Goal: Use online tool/utility: Utilize a website feature to perform a specific function

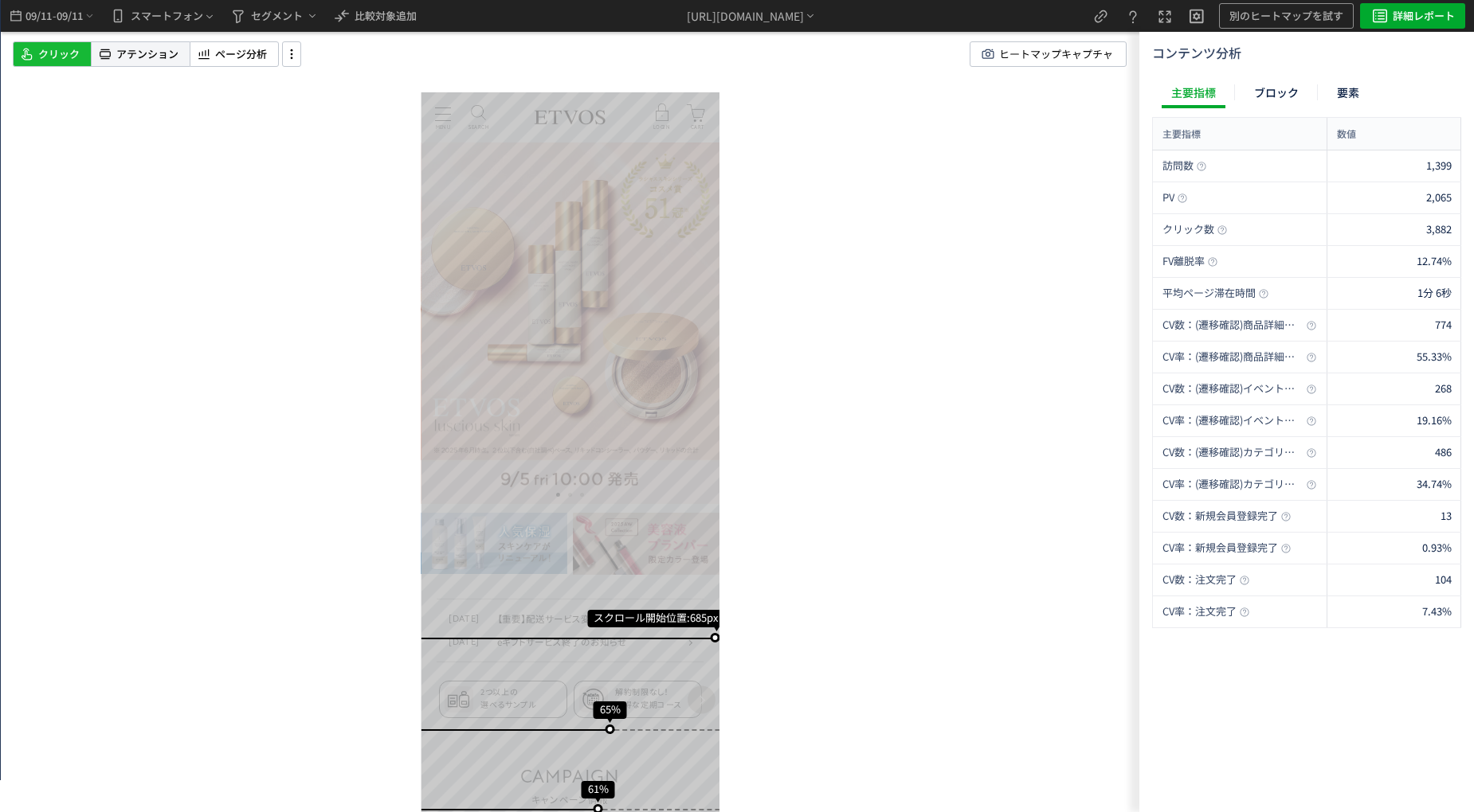
click at [171, 39] on div "スクロール開始位置:685px スクロール到達率 65% スクロール到達率 61% スクロール到達率 57% スクロール到達率 55% スクロール到達率 52…" at bounding box center [570, 406] width 1139 height 812
click at [168, 43] on div "アテンション" at bounding box center [141, 54] width 98 height 26
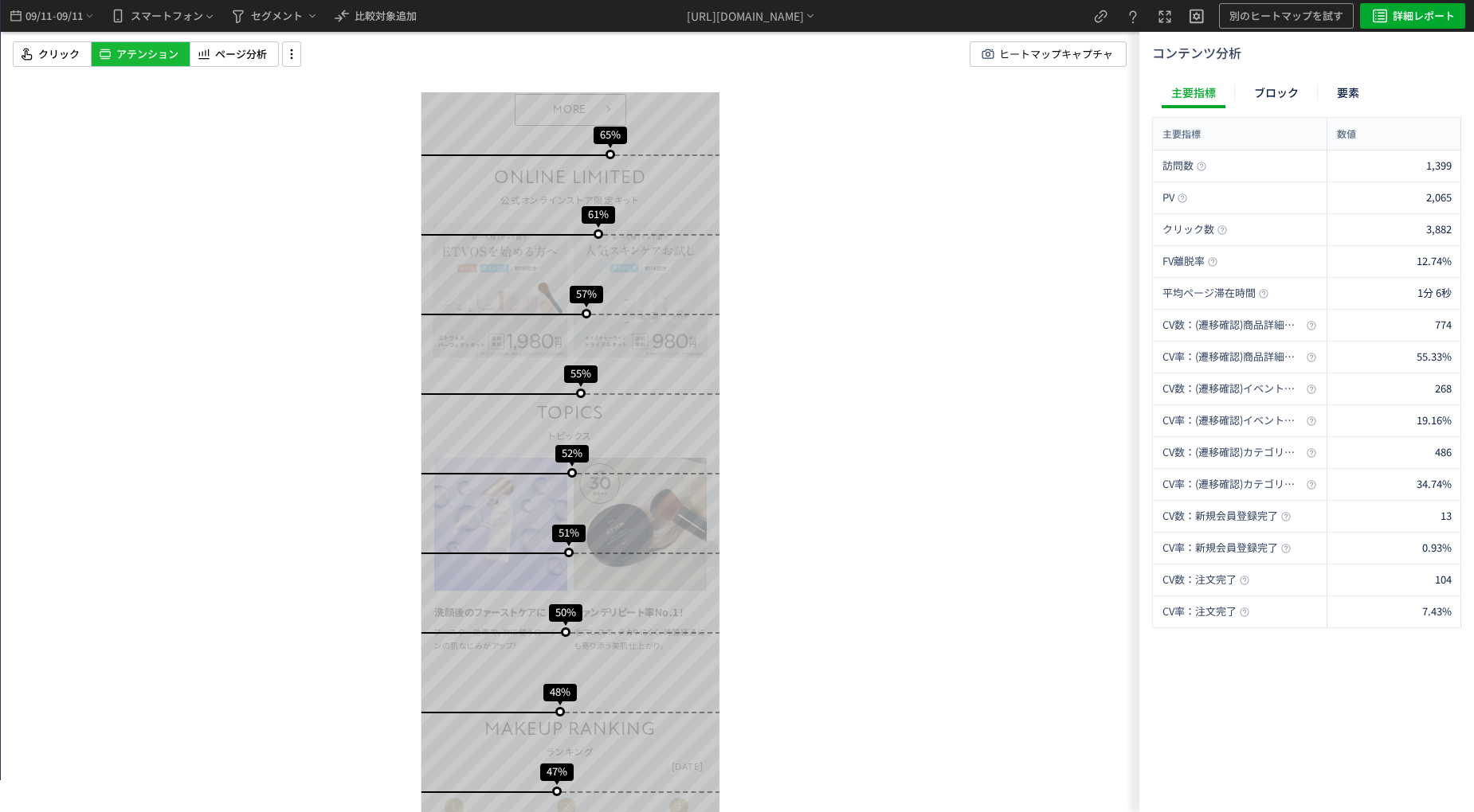
scroll to position [1035, 0]
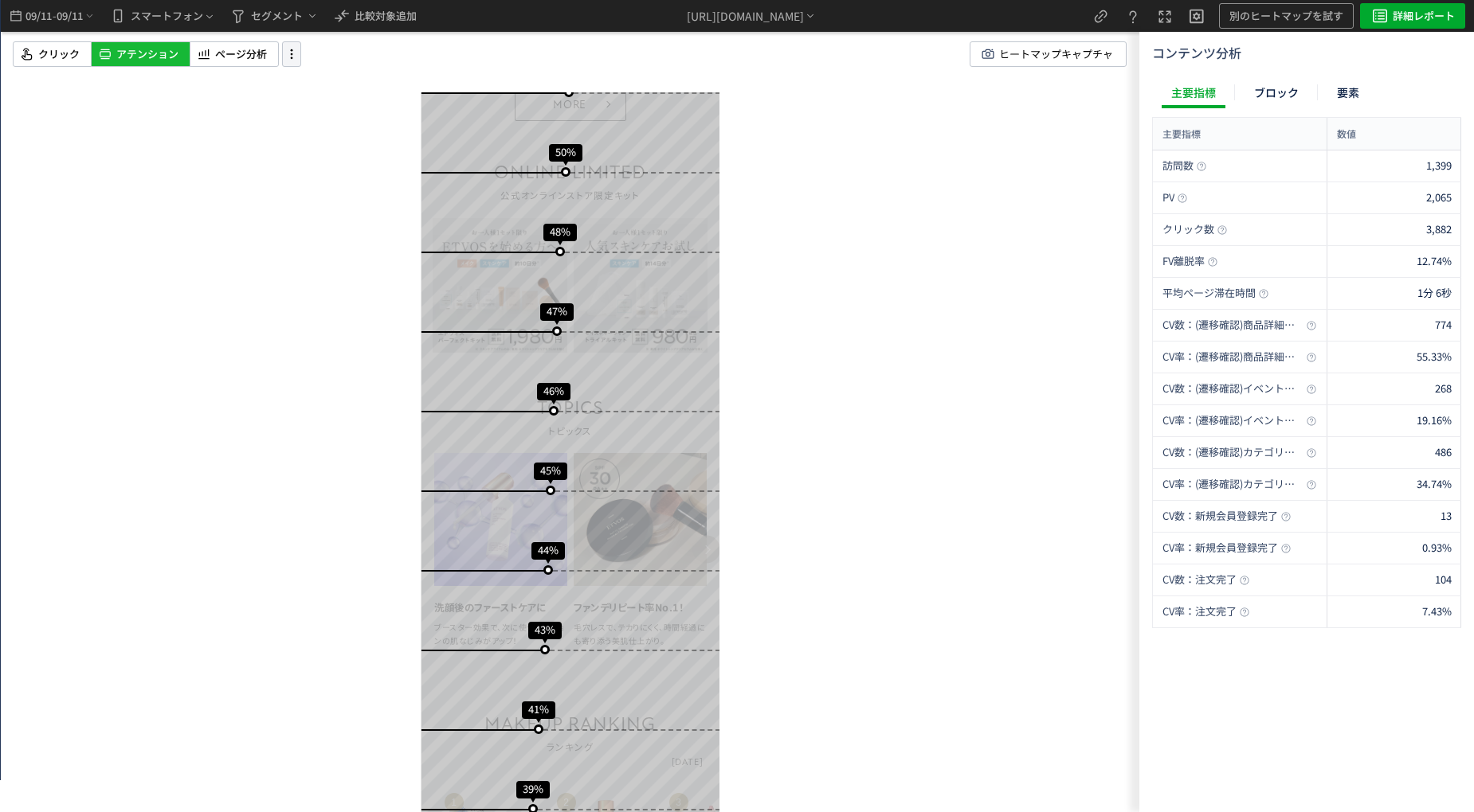
click at [294, 47] on icon at bounding box center [291, 54] width 19 height 17
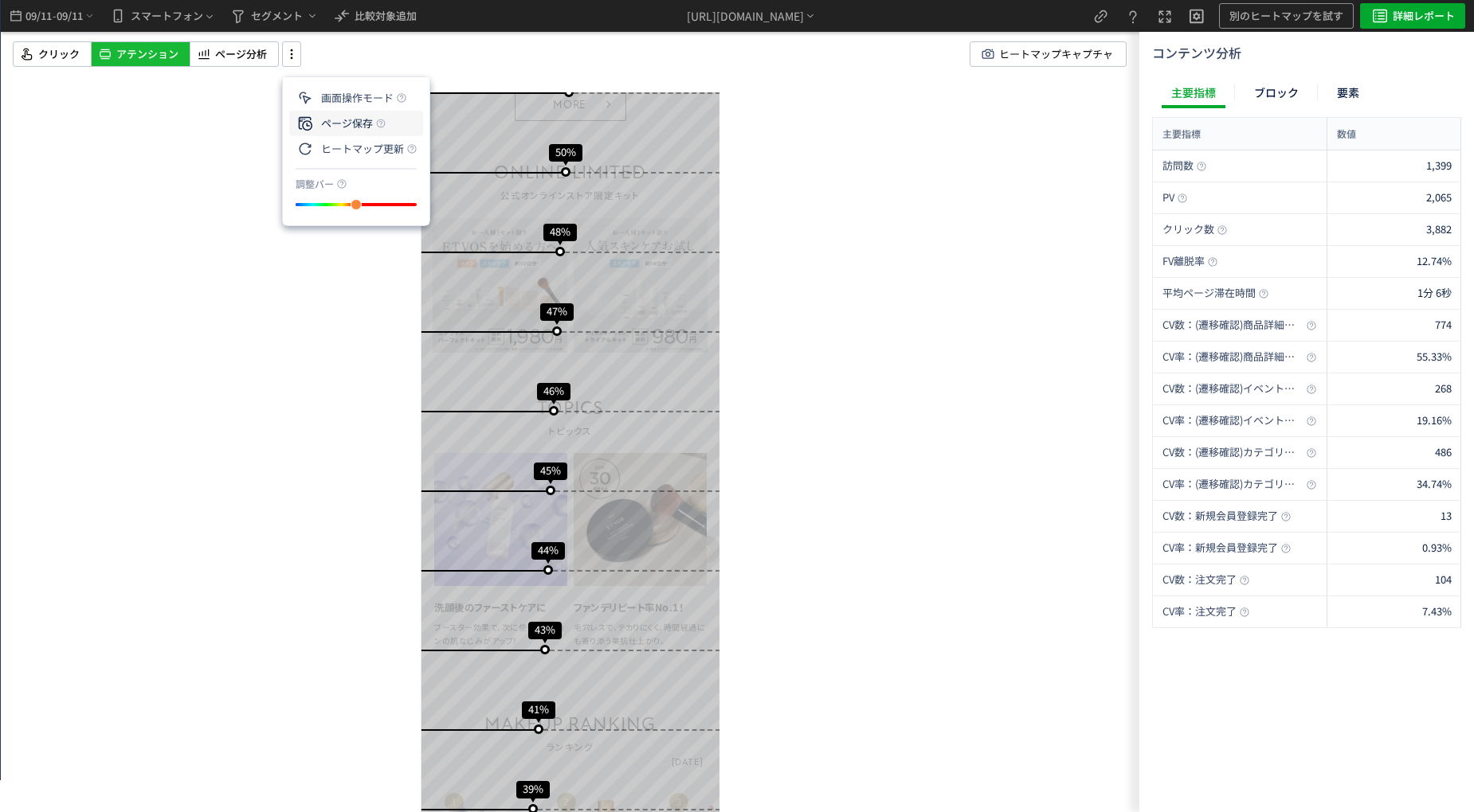
click at [351, 122] on p "ページ保存" at bounding box center [334, 123] width 77 height 28
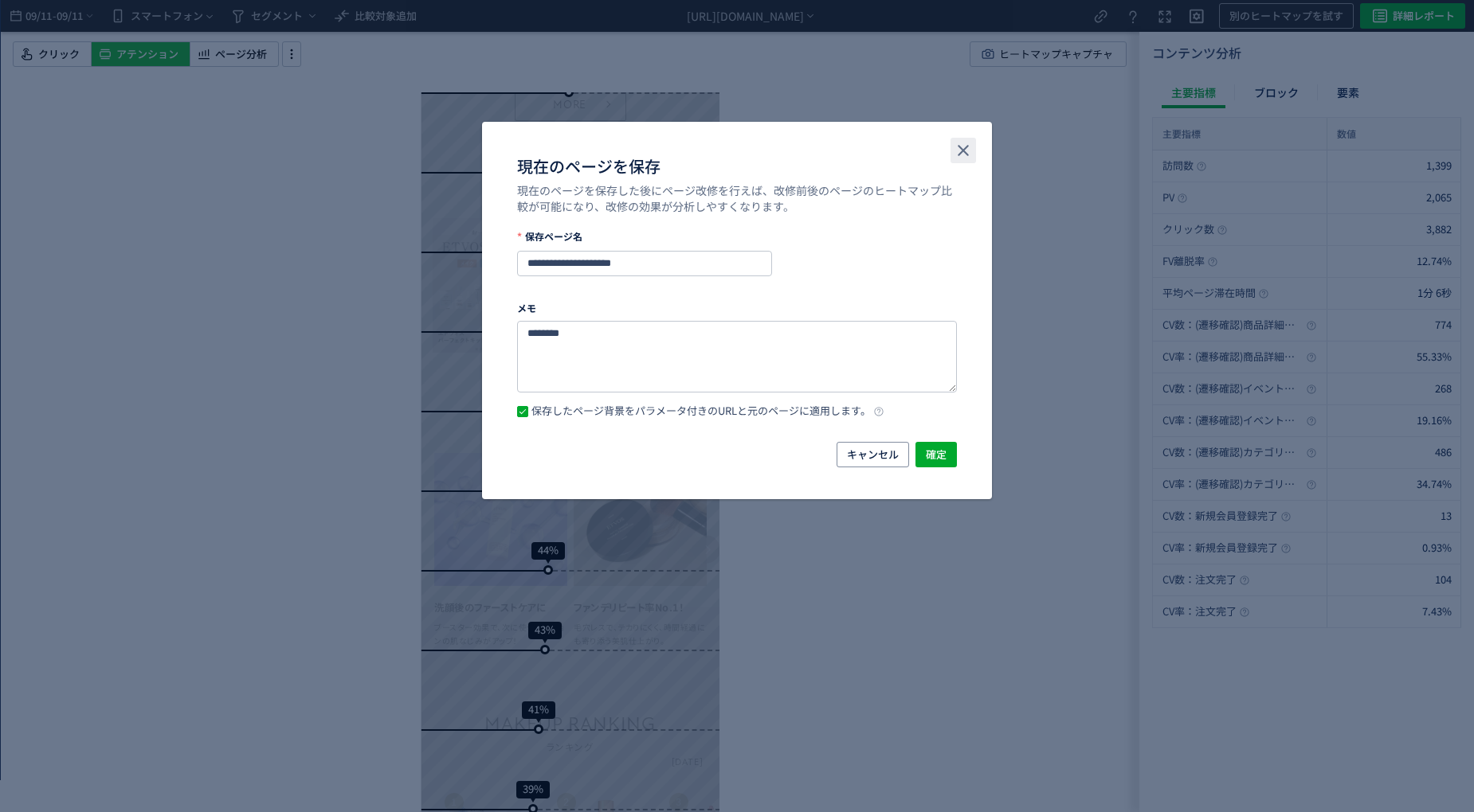
click at [961, 147] on use "close" at bounding box center [963, 150] width 11 height 11
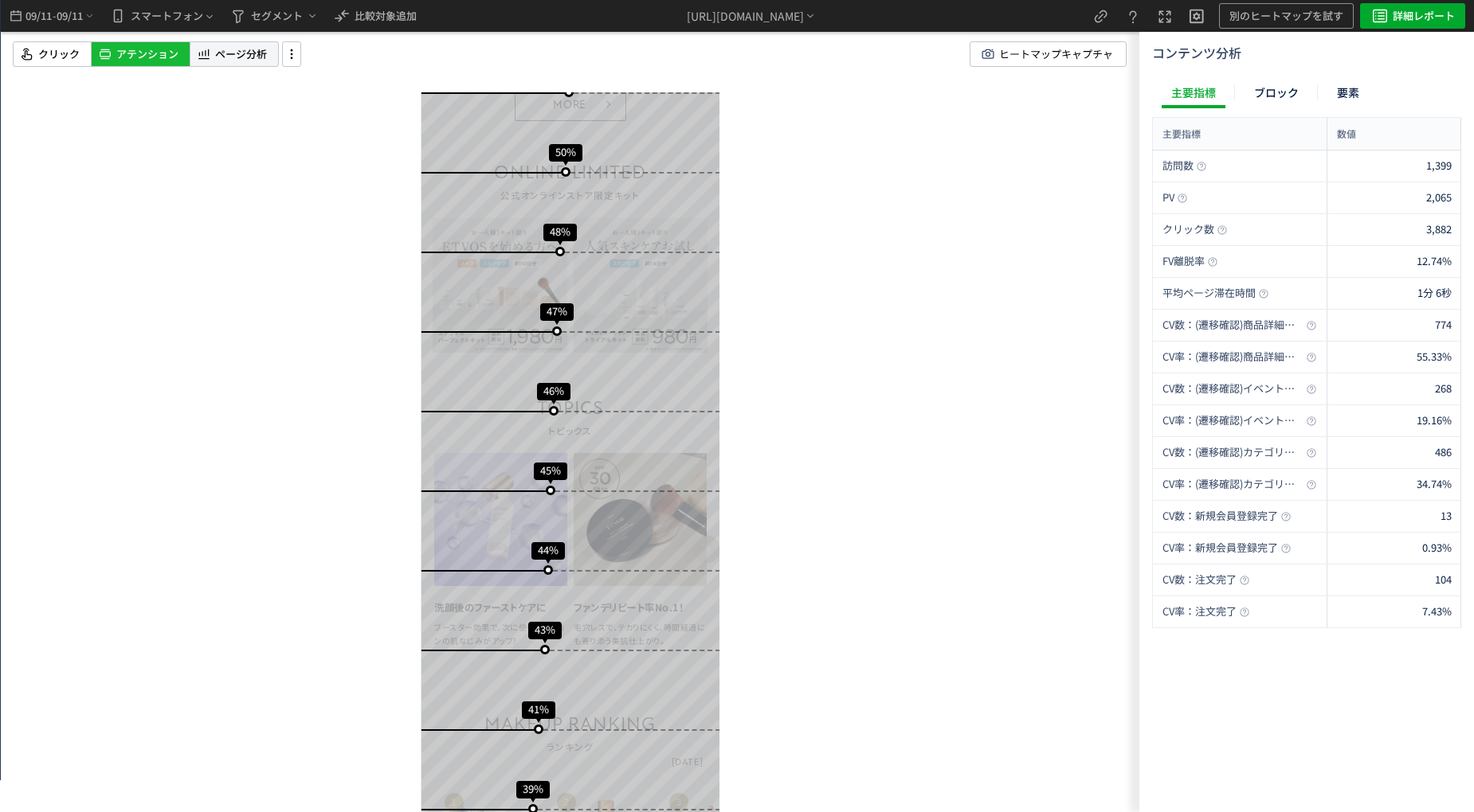
click at [267, 59] on div "ページ分析" at bounding box center [235, 54] width 89 height 26
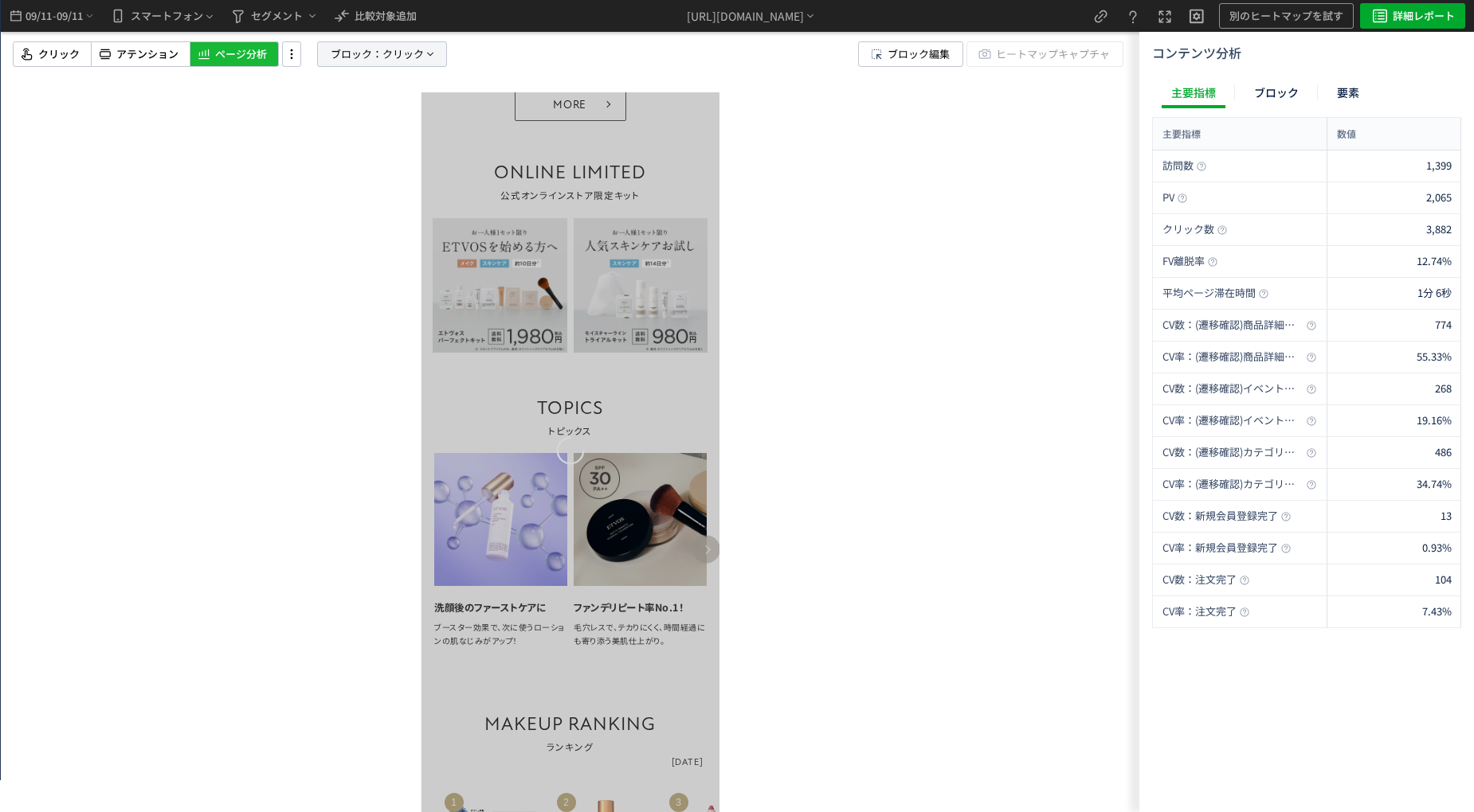
click at [350, 52] on span "ブロック：" at bounding box center [357, 54] width 52 height 24
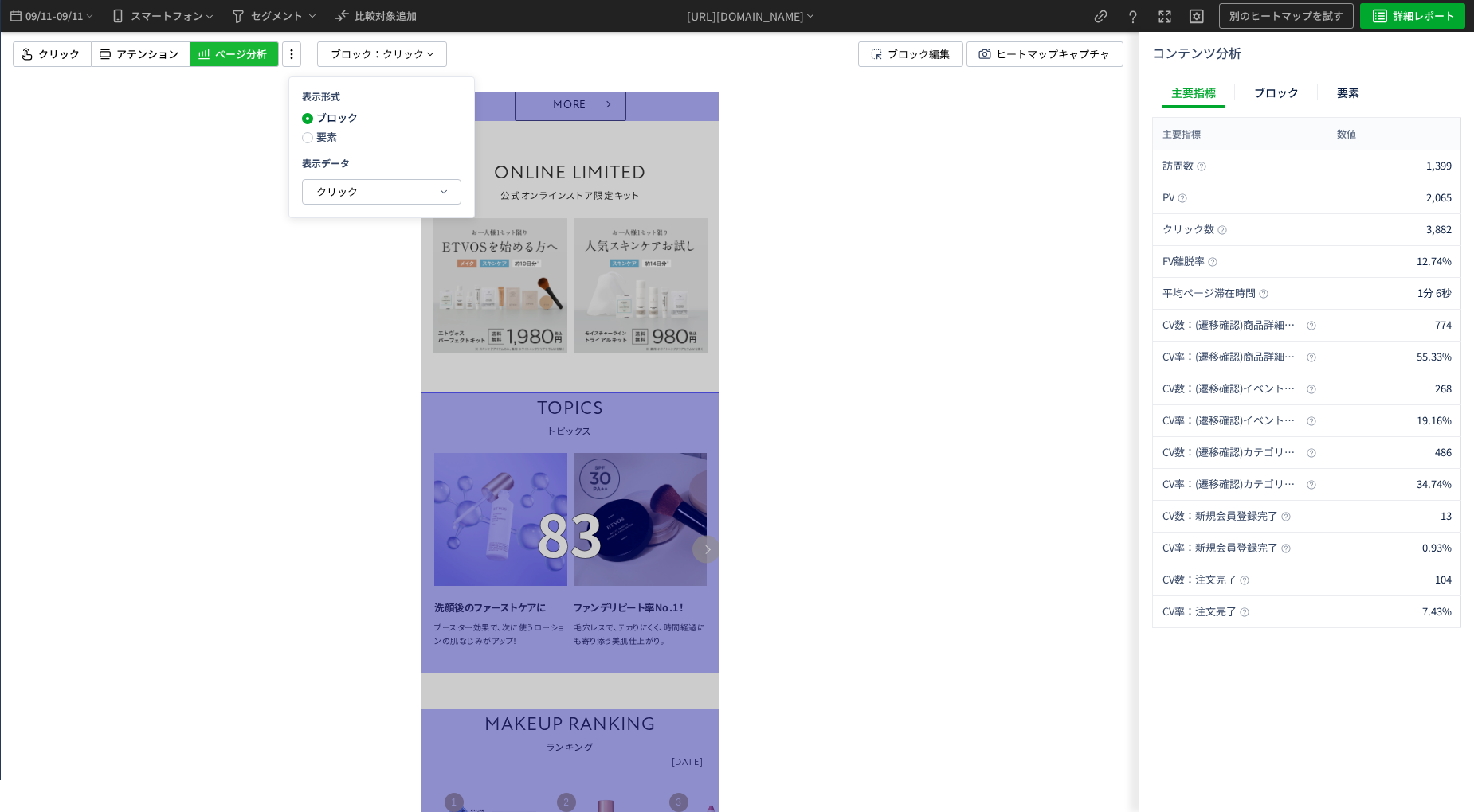
click at [315, 143] on span "要素" at bounding box center [325, 137] width 24 height 15
click at [328, 180] on div "クリック" at bounding box center [382, 192] width 158 height 24
click at [431, 193] on button "クリック" at bounding box center [382, 192] width 158 height 24
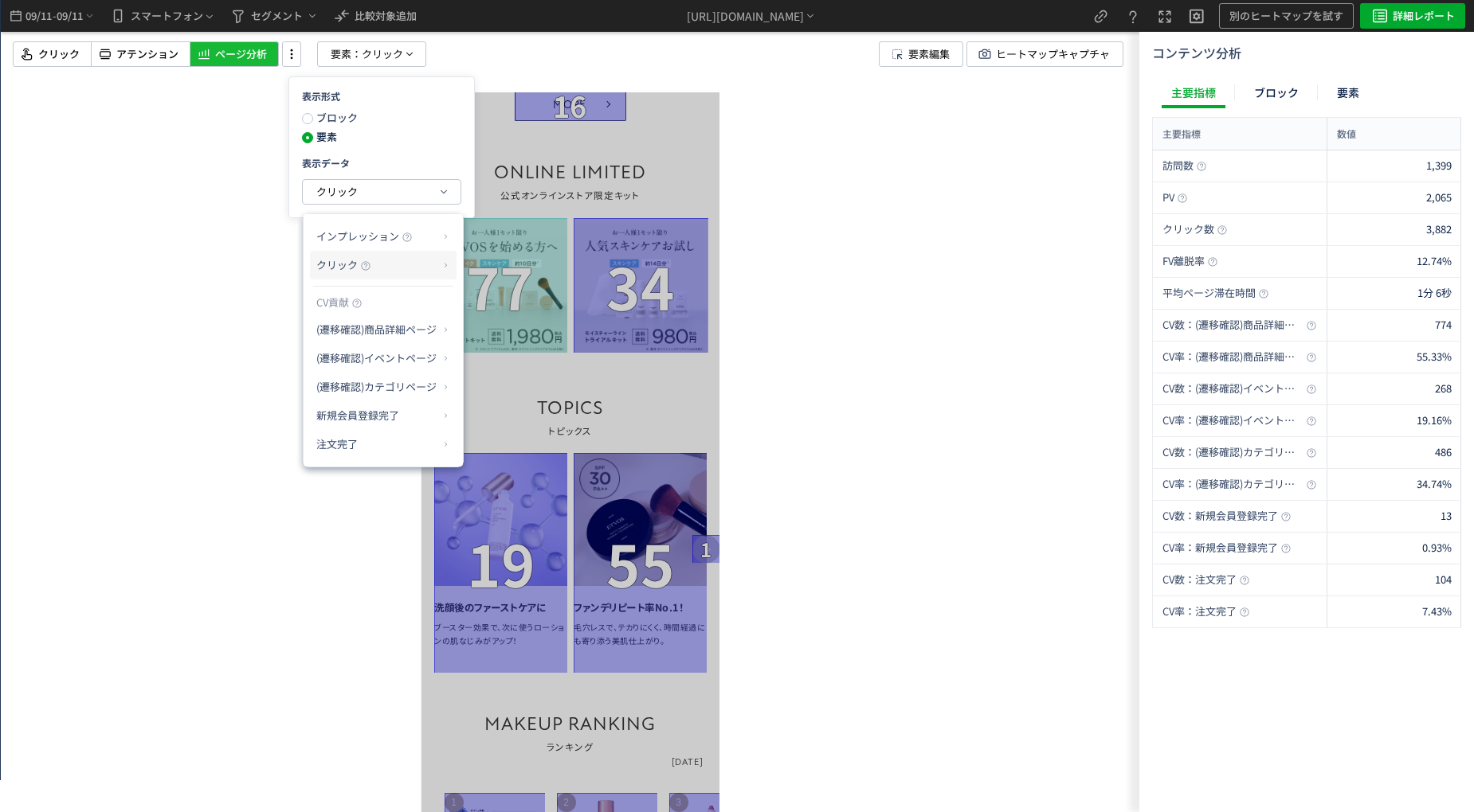
click at [359, 260] on p "クリック" at bounding box center [377, 266] width 122 height 27
click at [486, 301] on li "クリック率" at bounding box center [509, 302] width 85 height 28
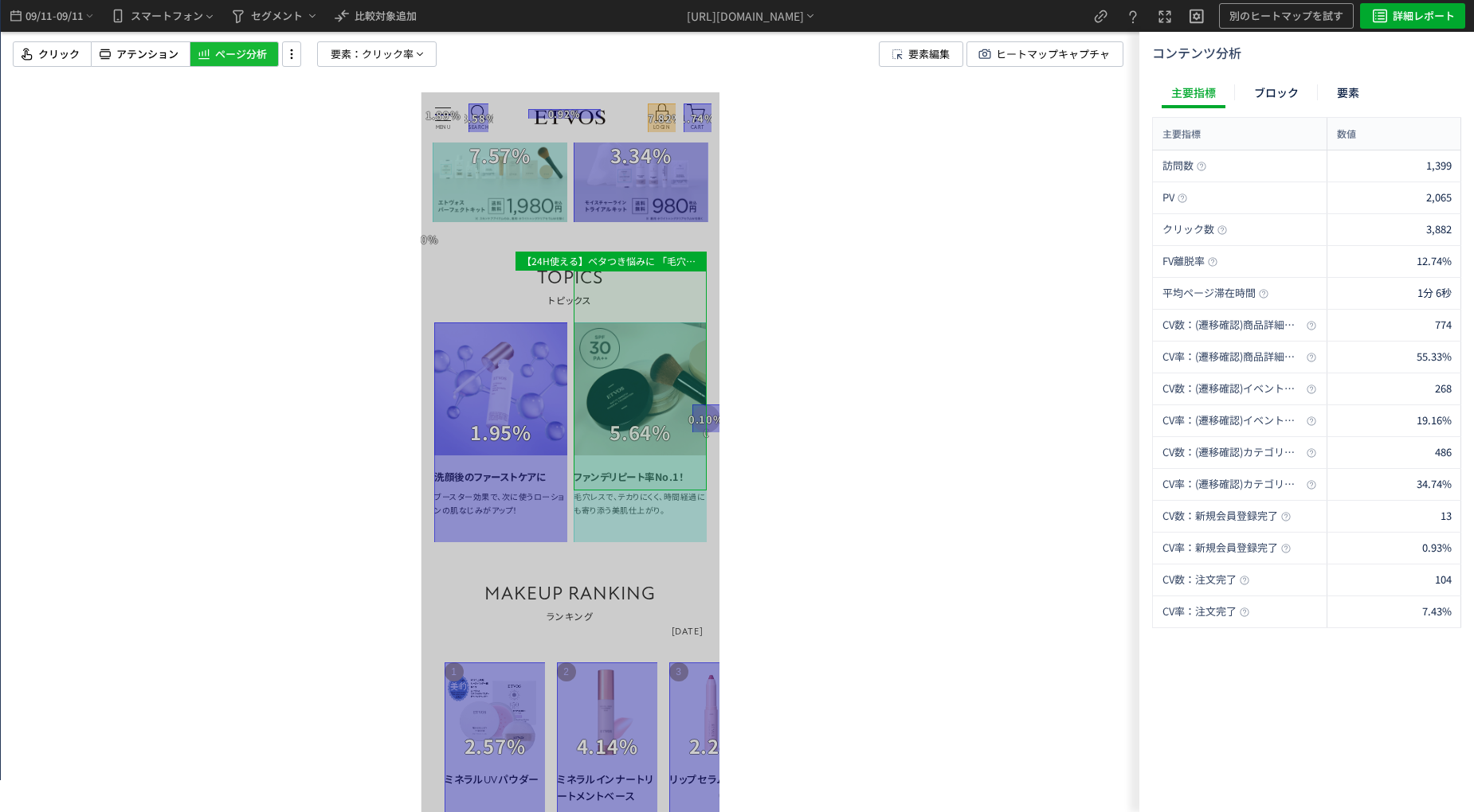
scroll to position [1115, 0]
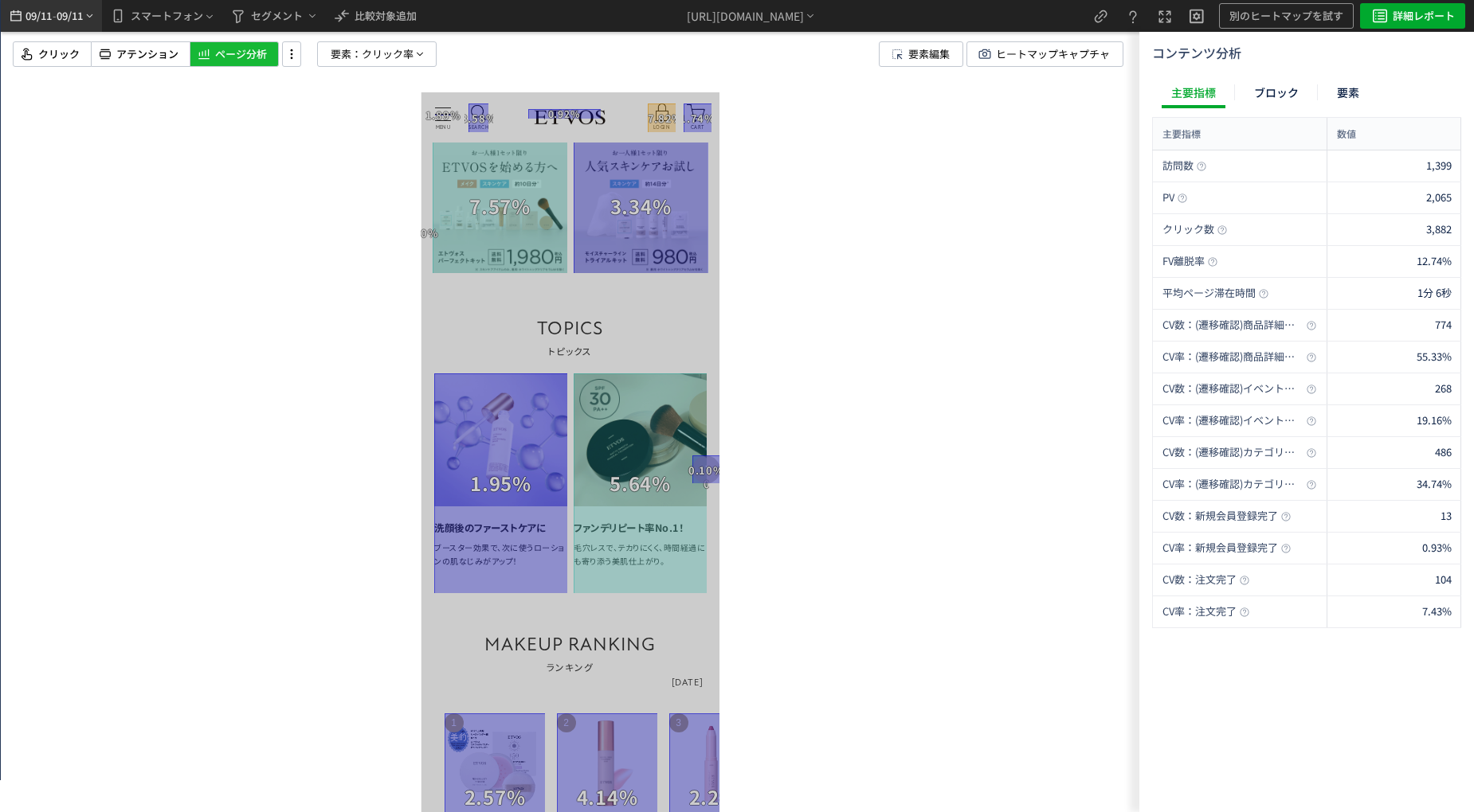
click at [46, 12] on span "09/11" at bounding box center [39, 15] width 28 height 32
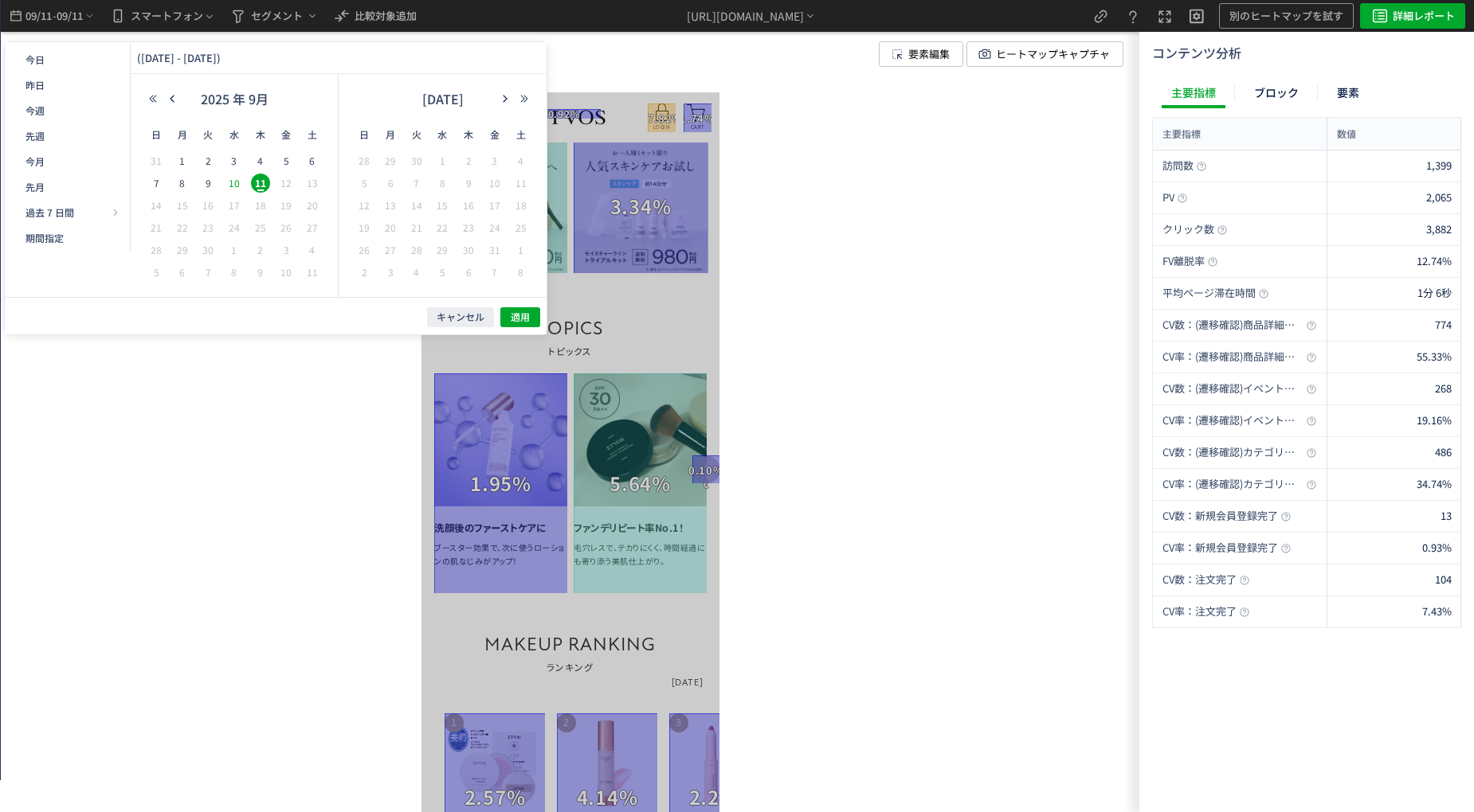
click at [233, 174] on span "10" at bounding box center [234, 183] width 19 height 19
click at [254, 180] on span "11" at bounding box center [260, 183] width 19 height 19
click at [524, 319] on span "適用" at bounding box center [520, 318] width 19 height 14
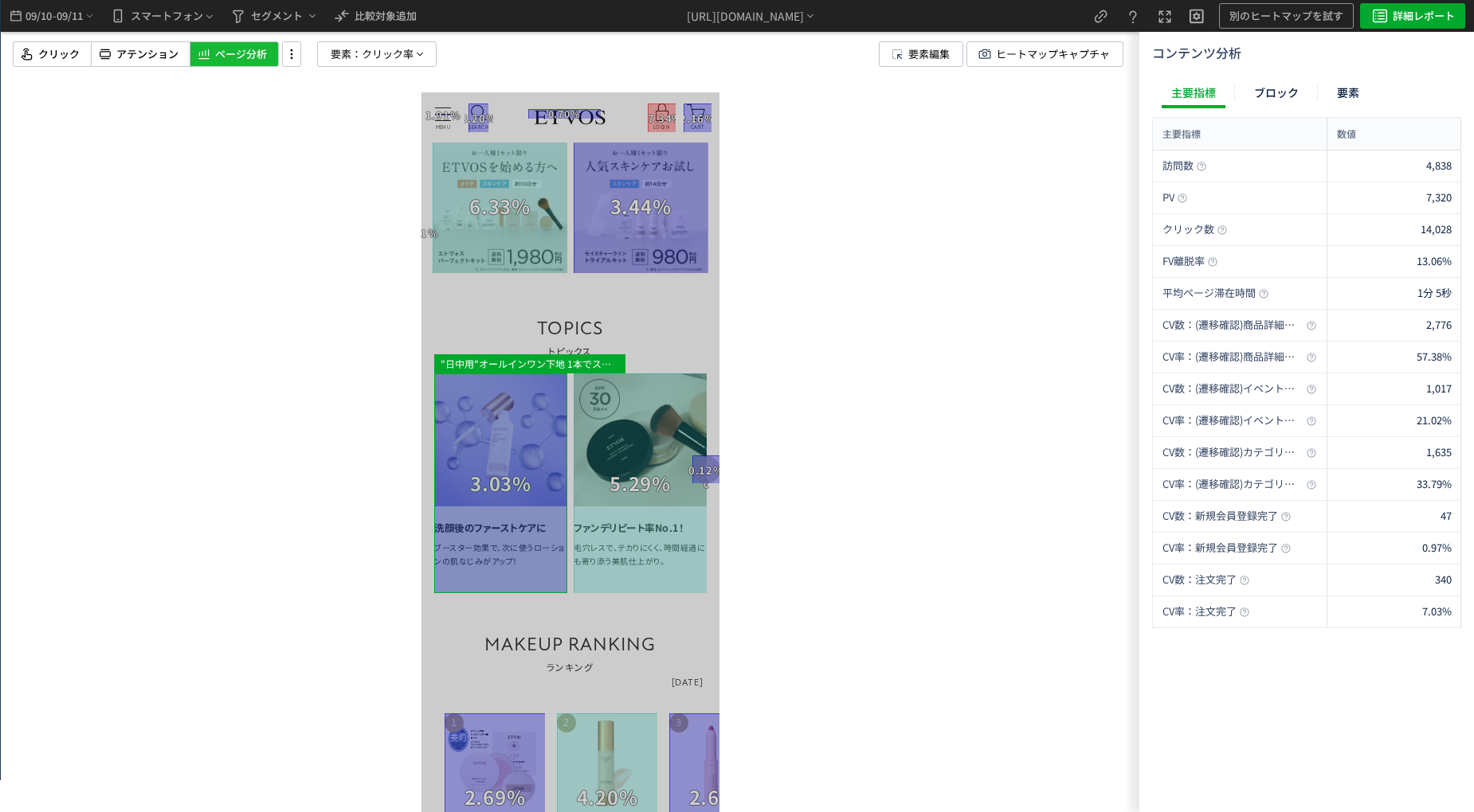
click at [492, 417] on div at bounding box center [500, 484] width 133 height 220
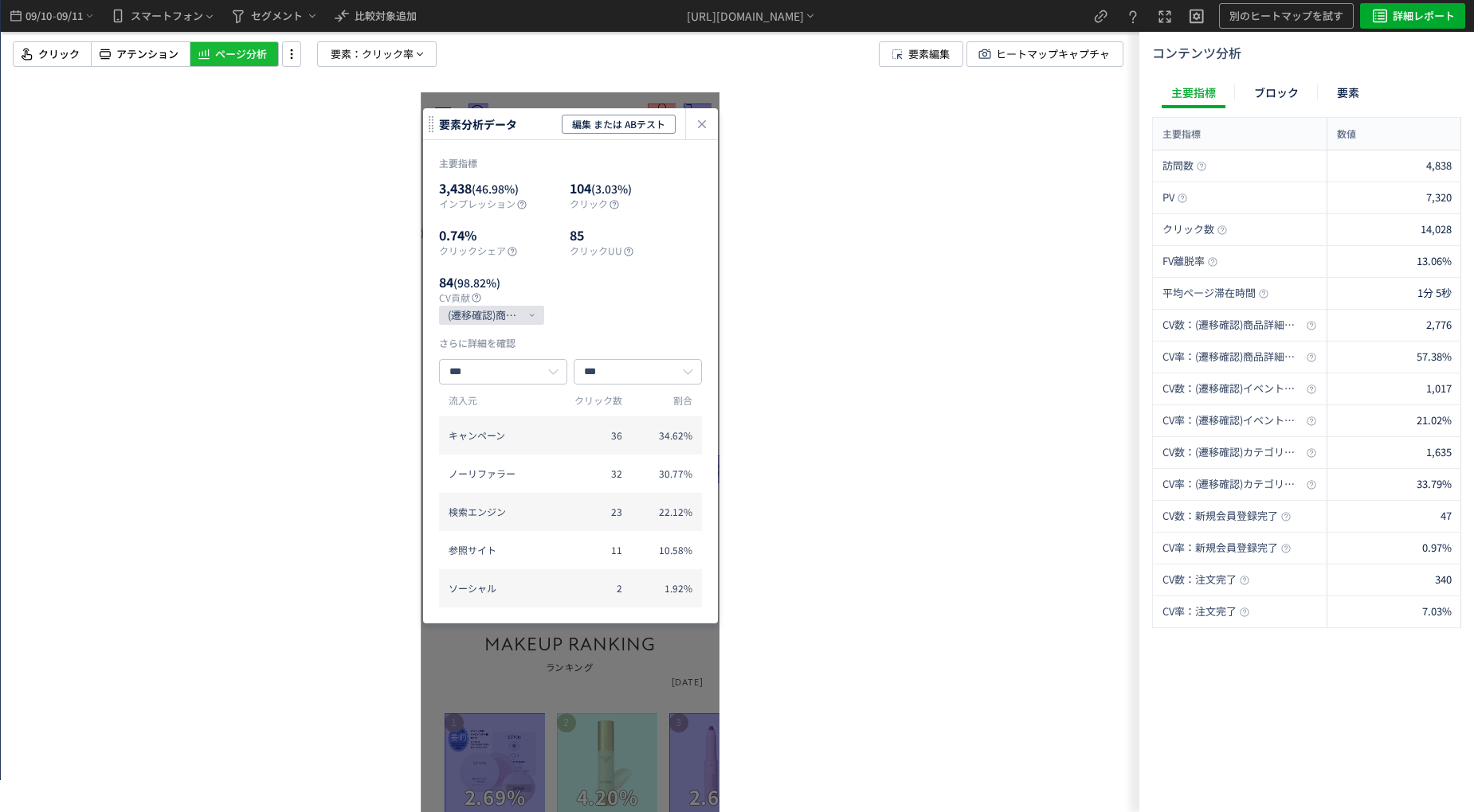
click at [492, 321] on icon "(遷移確認)商品詳細ページ" at bounding box center [485, 315] width 75 height 19
click at [518, 445] on li "注文完了" at bounding box center [517, 455] width 144 height 26
click at [696, 122] on icon "heatmap-click-data-modal" at bounding box center [702, 124] width 19 height 19
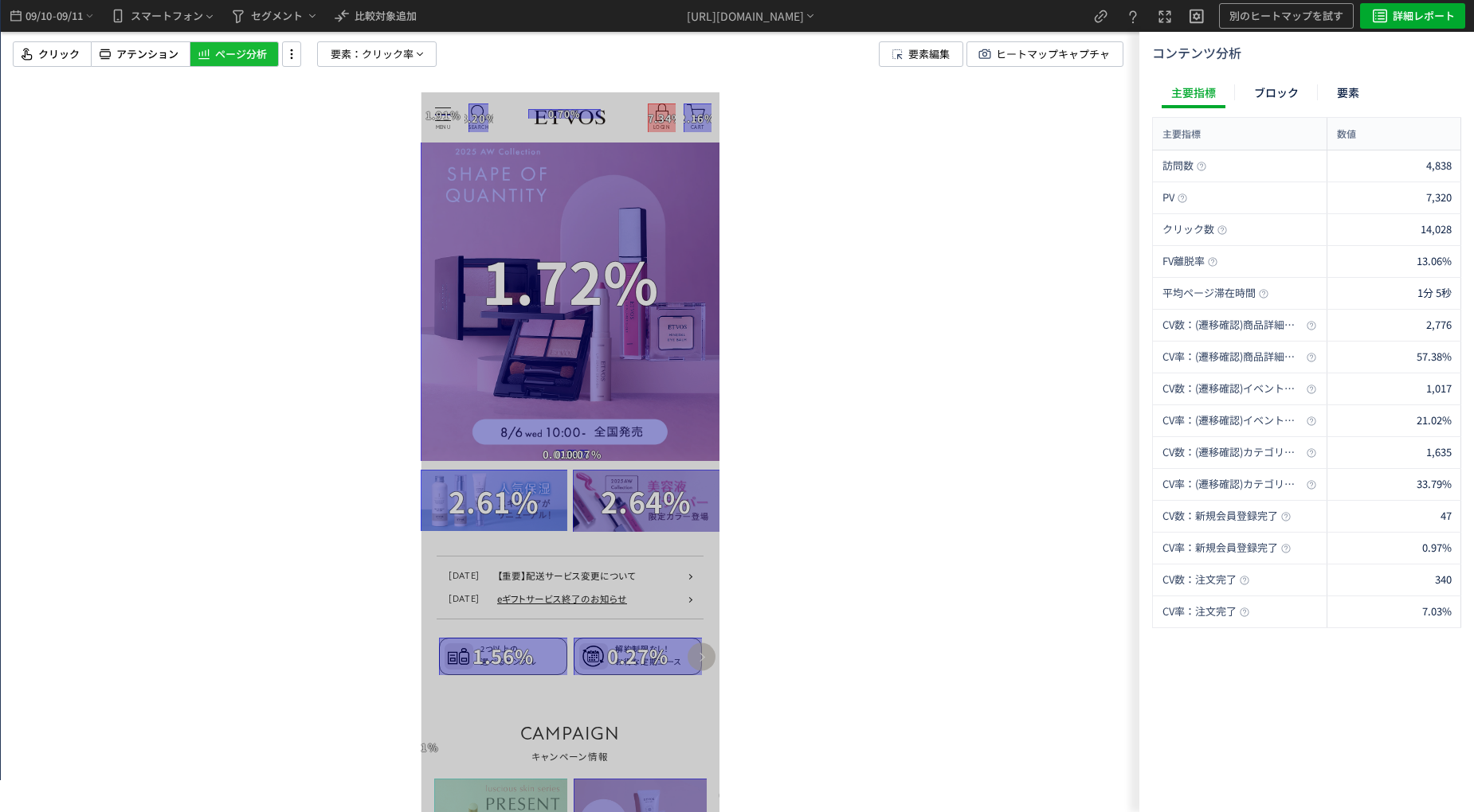
scroll to position [0, 0]
